Goal: Task Accomplishment & Management: Manage account settings

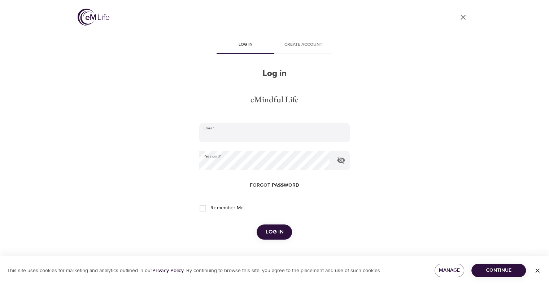
type input "[EMAIL_ADDRESS][DOMAIN_NAME]"
click at [288, 233] on button "Log in" at bounding box center [274, 232] width 35 height 15
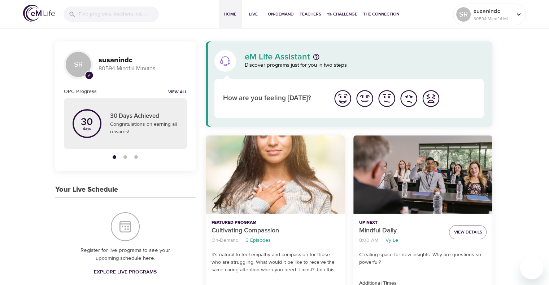
click at [386, 232] on p "Mindful Daily" at bounding box center [401, 231] width 84 height 10
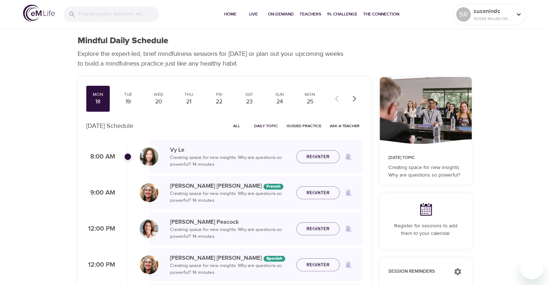
checkbox input "true"
click at [309, 13] on span "Teachers" at bounding box center [310, 14] width 22 height 8
checkbox input "true"
click at [310, 155] on button "Join Now" at bounding box center [317, 148] width 43 height 13
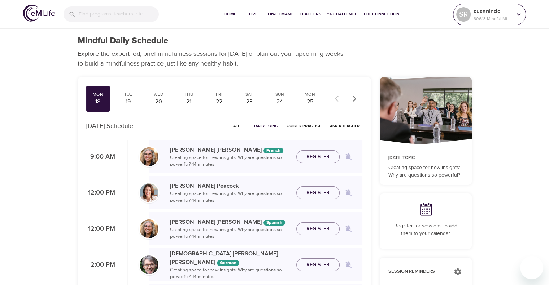
click at [514, 18] on div at bounding box center [518, 14] width 11 height 11
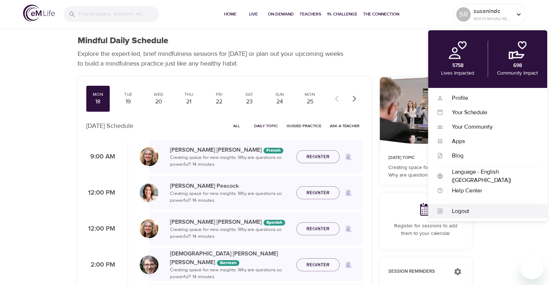
click at [460, 215] on div "Logout" at bounding box center [490, 211] width 95 height 8
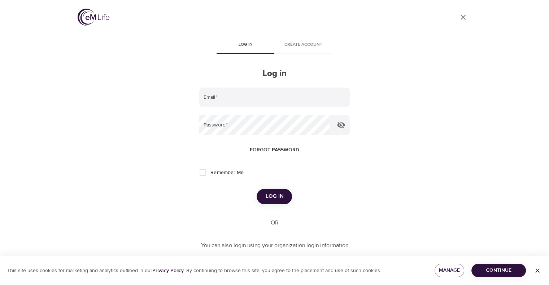
type input "[EMAIL_ADDRESS][DOMAIN_NAME]"
